Goal: Information Seeking & Learning: Learn about a topic

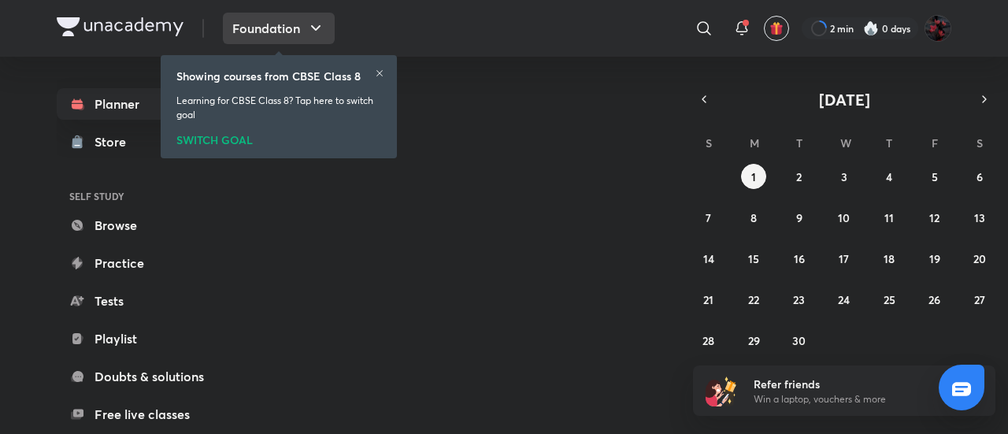
drag, startPoint x: 0, startPoint y: 0, endPoint x: 272, endPoint y: 25, distance: 273.5
click at [272, 25] on button "Foundation" at bounding box center [279, 28] width 112 height 31
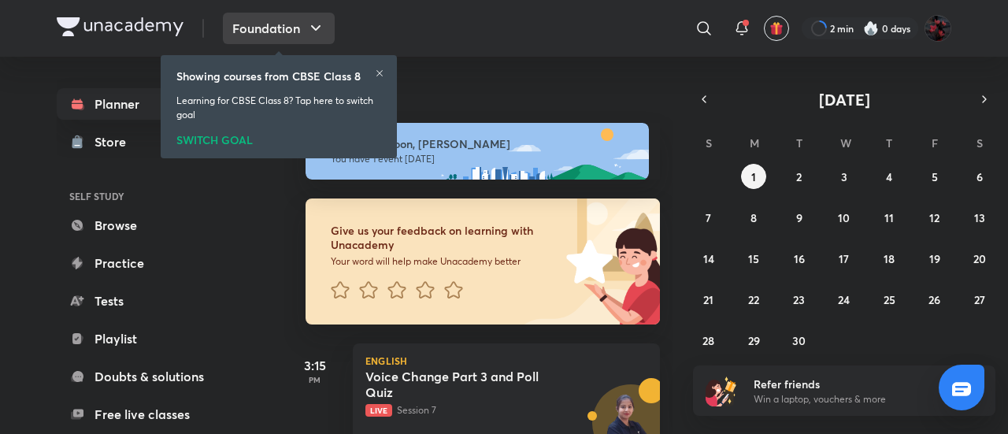
click at [313, 36] on icon "button" at bounding box center [315, 28] width 19 height 19
click at [378, 72] on icon at bounding box center [379, 73] width 6 height 6
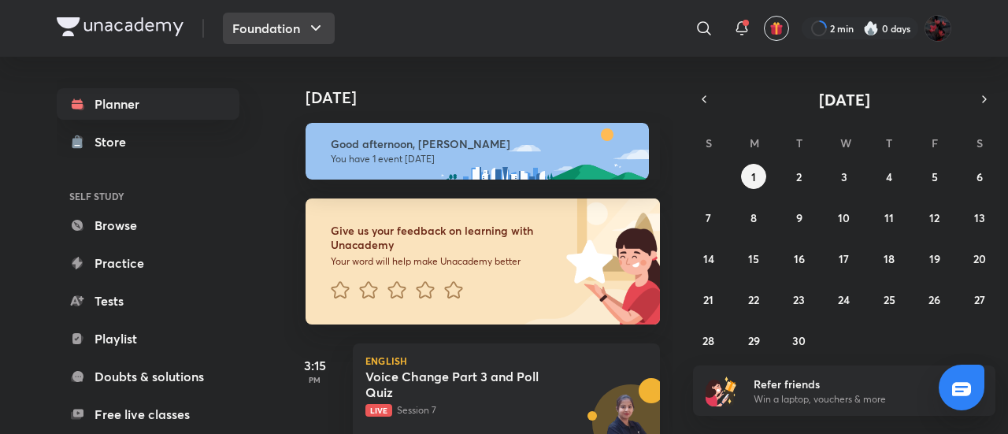
click at [310, 38] on button "Foundation" at bounding box center [279, 28] width 112 height 31
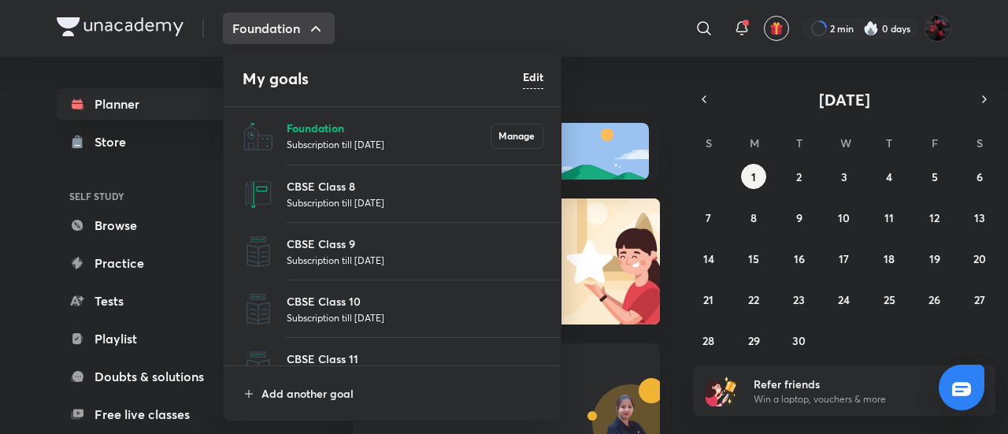
click at [317, 125] on p "Foundation" at bounding box center [389, 128] width 204 height 17
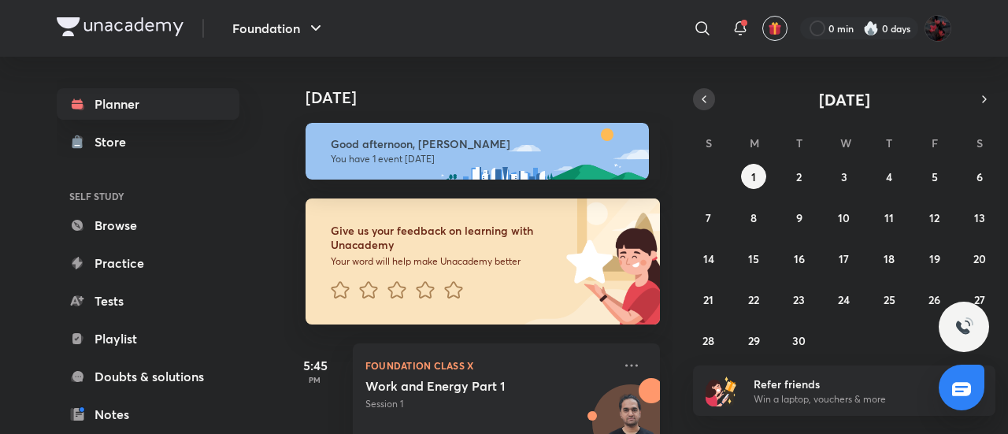
click at [702, 95] on icon "button" at bounding box center [703, 99] width 13 height 14
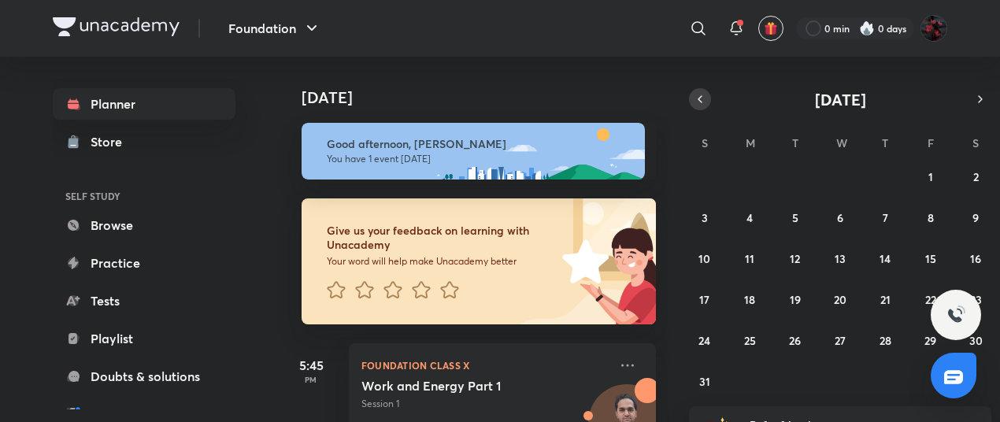
click at [702, 95] on icon "button" at bounding box center [700, 99] width 13 height 14
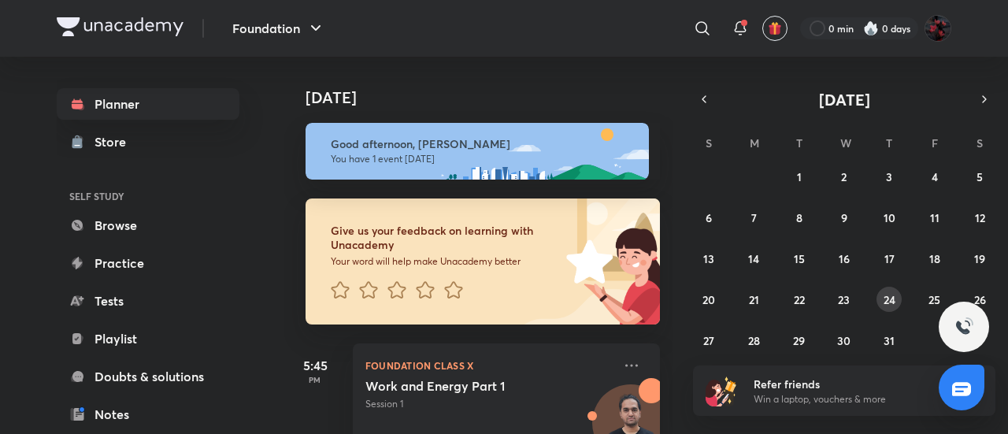
click at [890, 298] on abbr "24" at bounding box center [889, 299] width 12 height 15
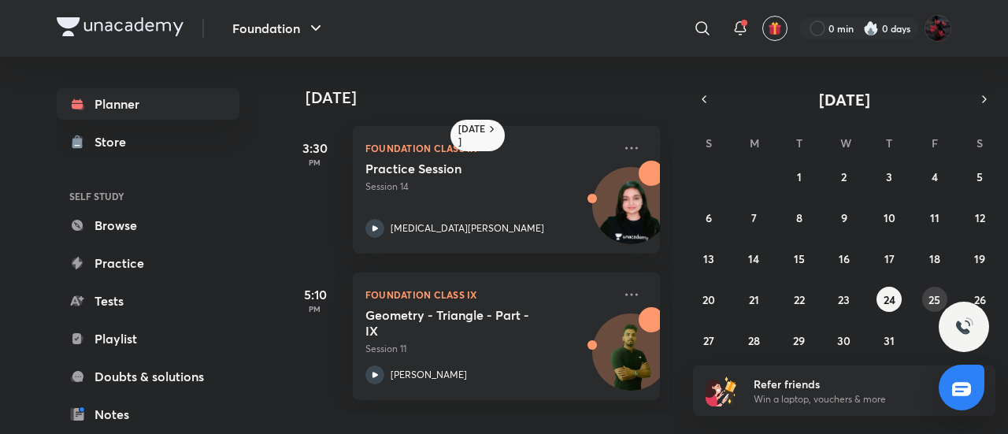
click at [934, 298] on abbr "25" at bounding box center [934, 299] width 12 height 15
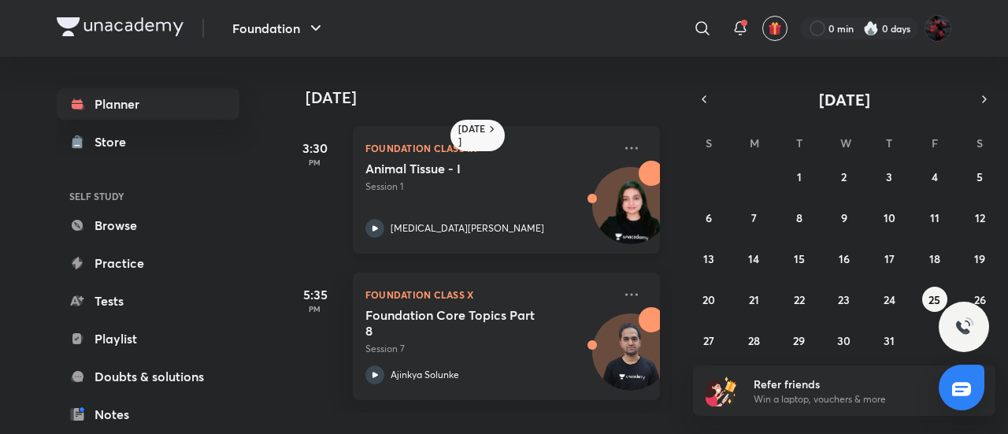
click at [374, 223] on icon at bounding box center [374, 228] width 19 height 19
